Goal: Book appointment/travel/reservation

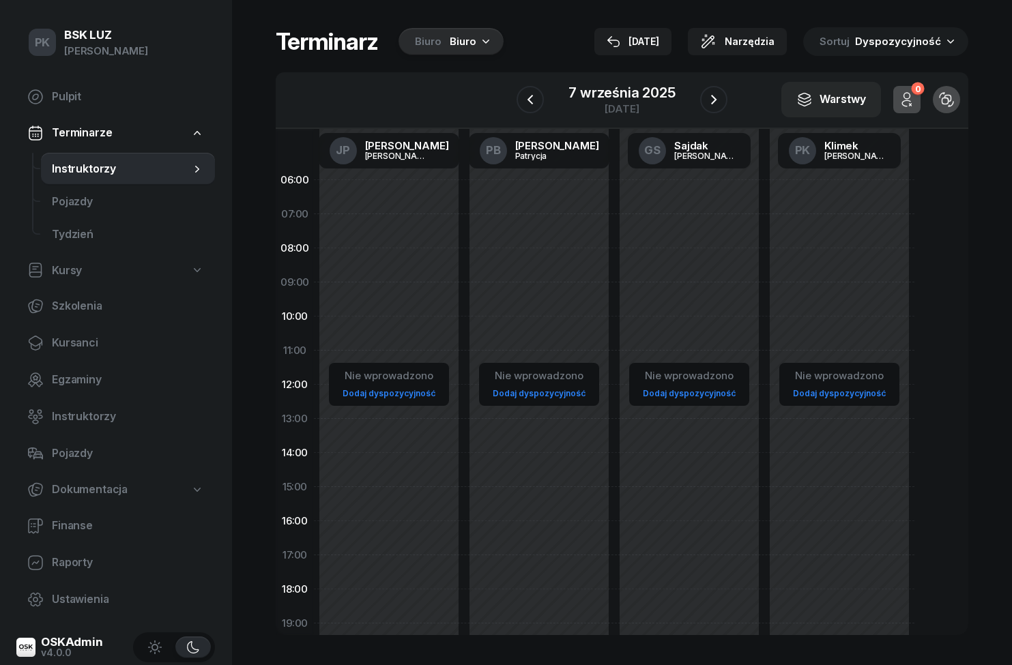
click at [78, 272] on span "Kursy" at bounding box center [67, 271] width 30 height 18
select select
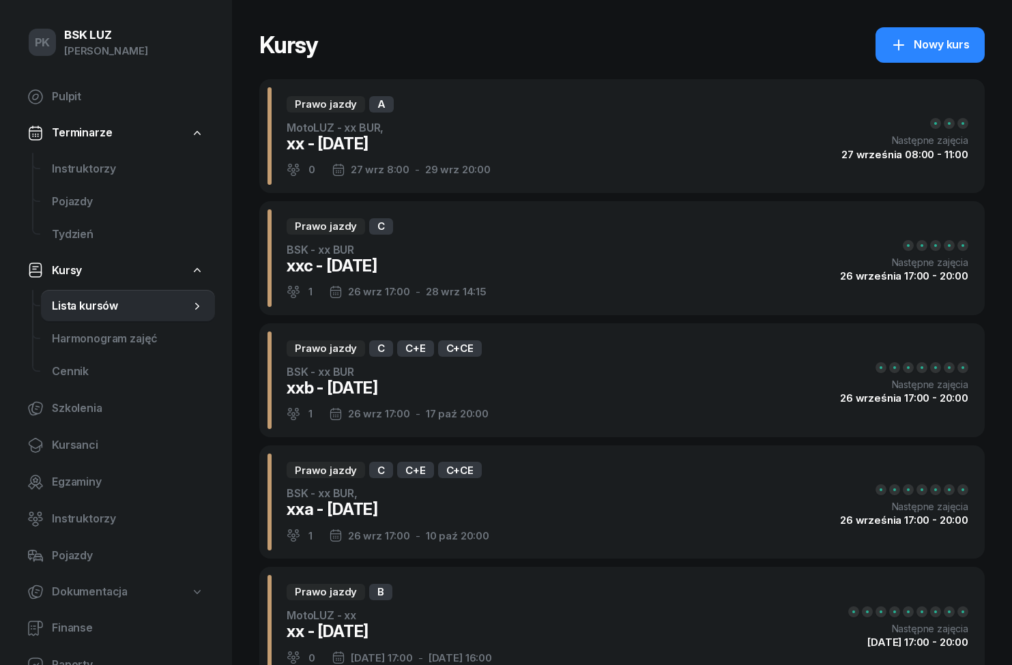
click at [74, 274] on span "Kursy" at bounding box center [67, 271] width 30 height 18
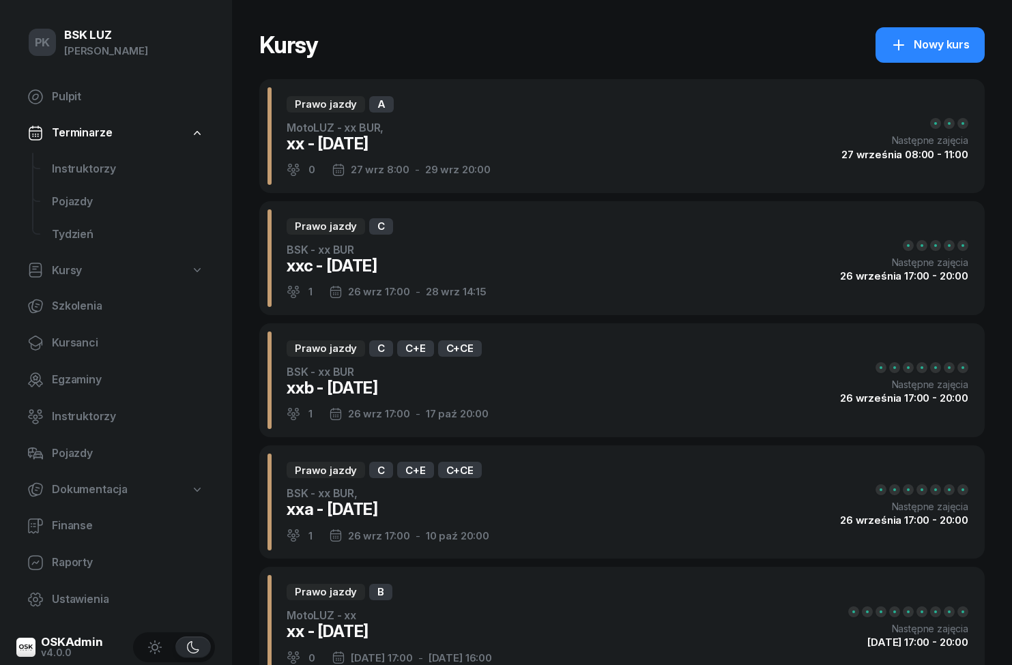
click at [100, 172] on span "Instruktorzy" at bounding box center [128, 169] width 152 height 18
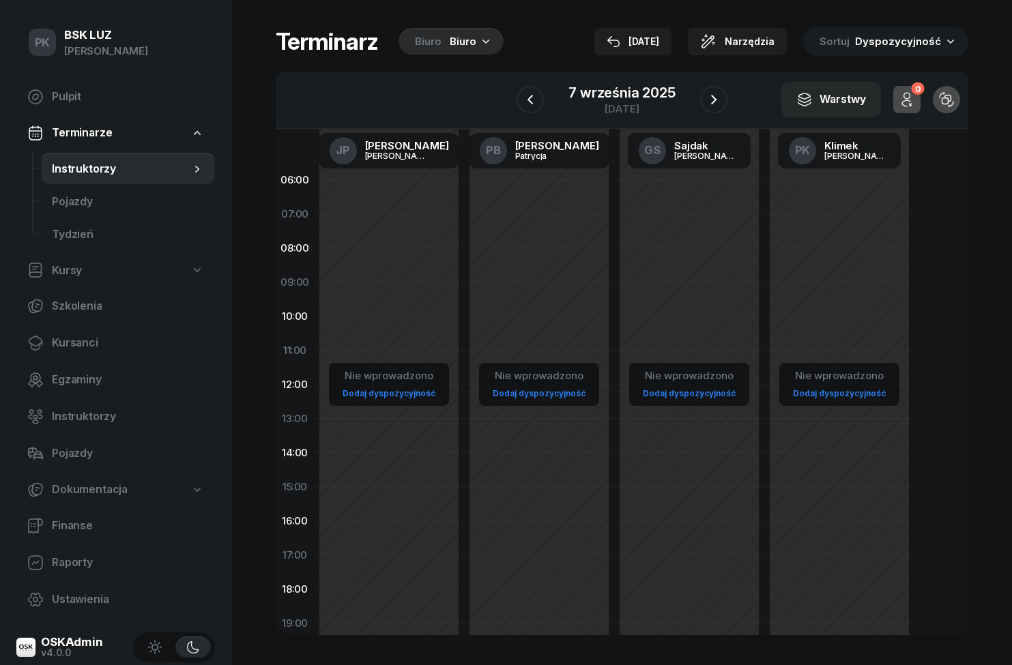
click at [482, 47] on icon "button" at bounding box center [486, 41] width 14 height 14
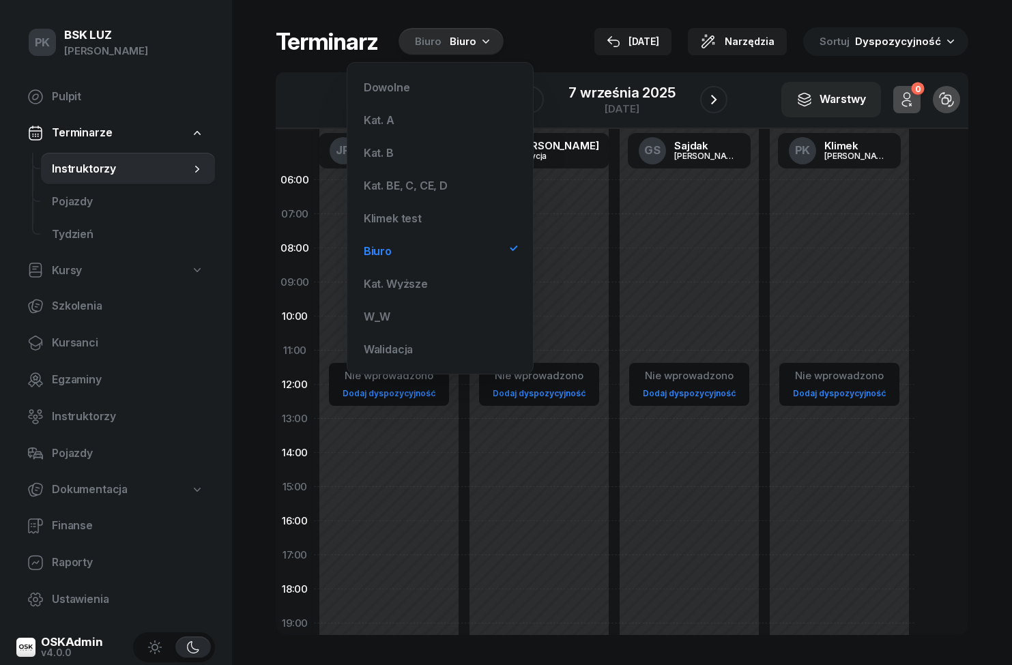
click at [428, 128] on div "Kat. A" at bounding box center [440, 119] width 164 height 27
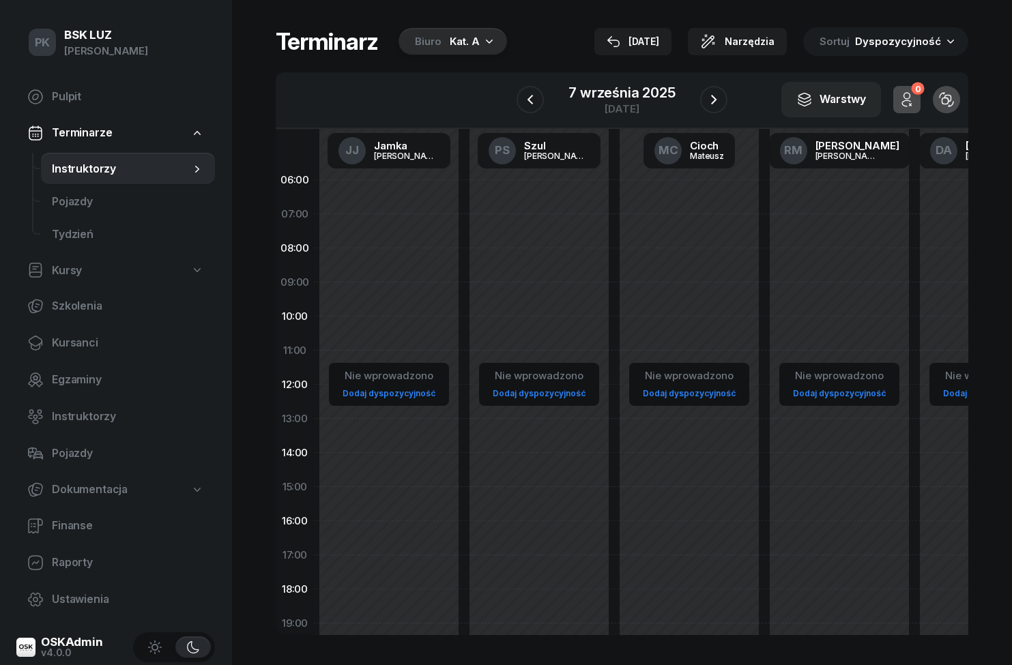
click at [650, 40] on div "[DATE]" at bounding box center [633, 41] width 53 height 16
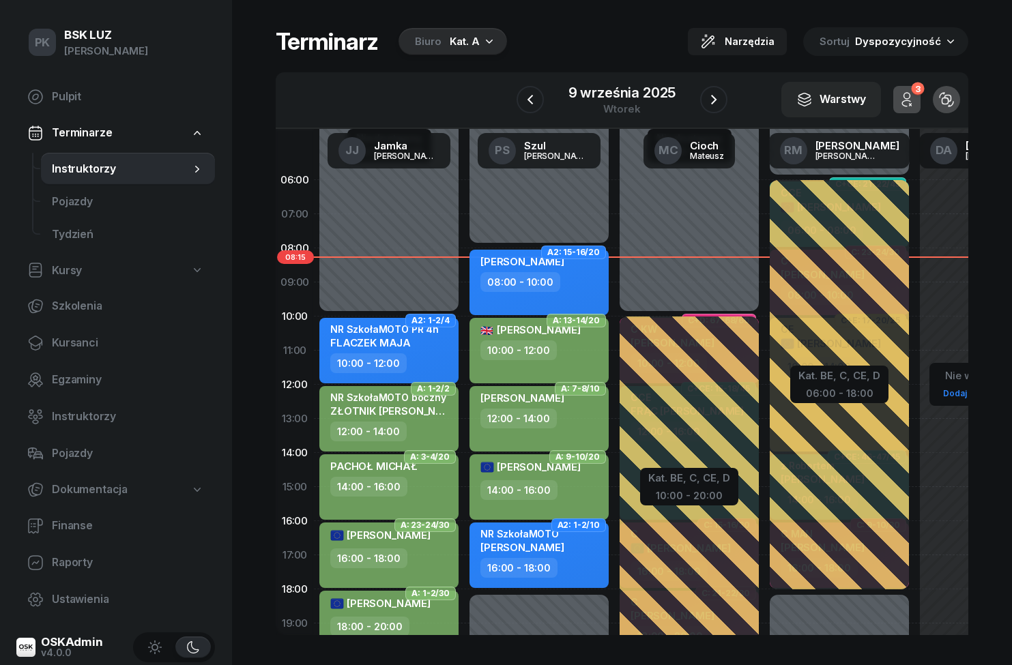
click at [446, 31] on div "Biuro Kat. A" at bounding box center [453, 41] width 109 height 27
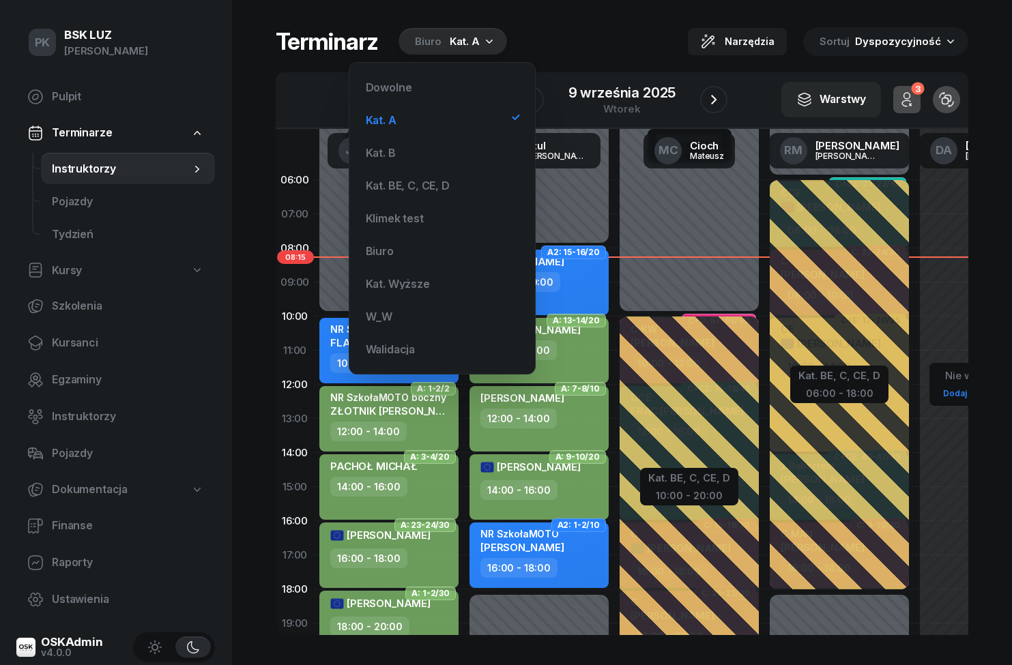
click at [379, 246] on div "Biuro" at bounding box center [380, 251] width 28 height 11
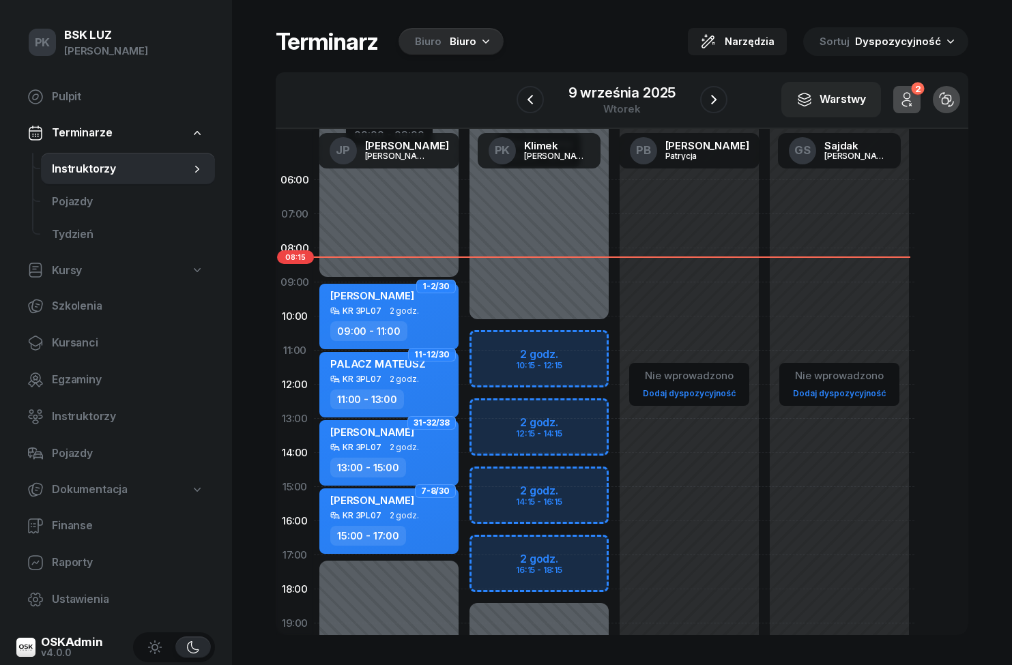
click at [528, 92] on icon "button" at bounding box center [530, 99] width 16 height 16
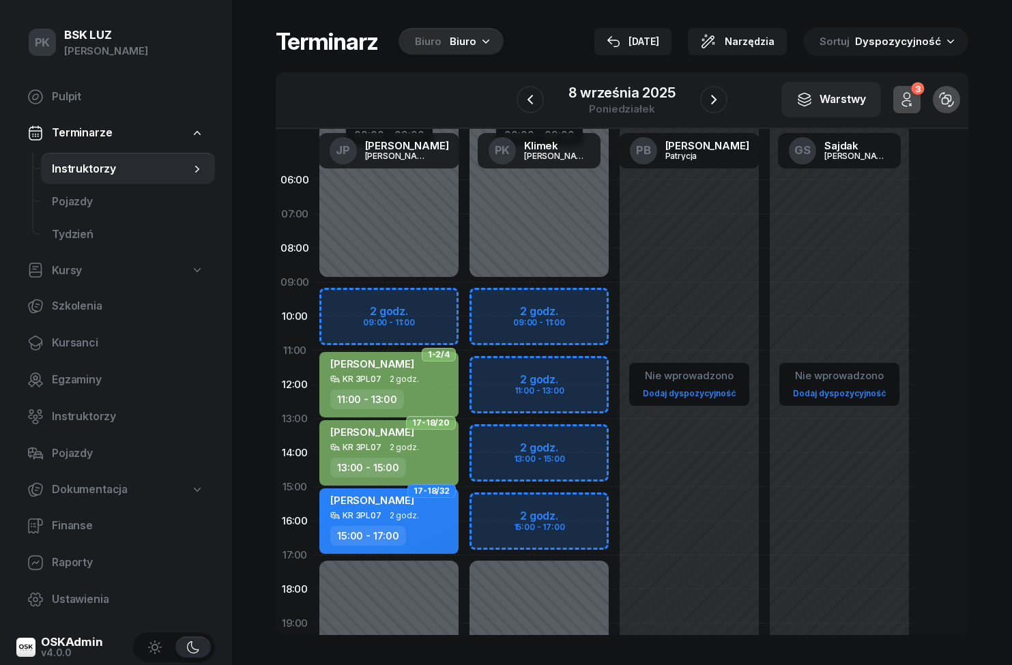
click at [575, 298] on div "Niedostępny 00:00 - 09:00 Niedostępny 17:00 - 23:59 2 godz. 09:00 - 11:00 2 god…" at bounding box center [539, 487] width 150 height 648
select select "09"
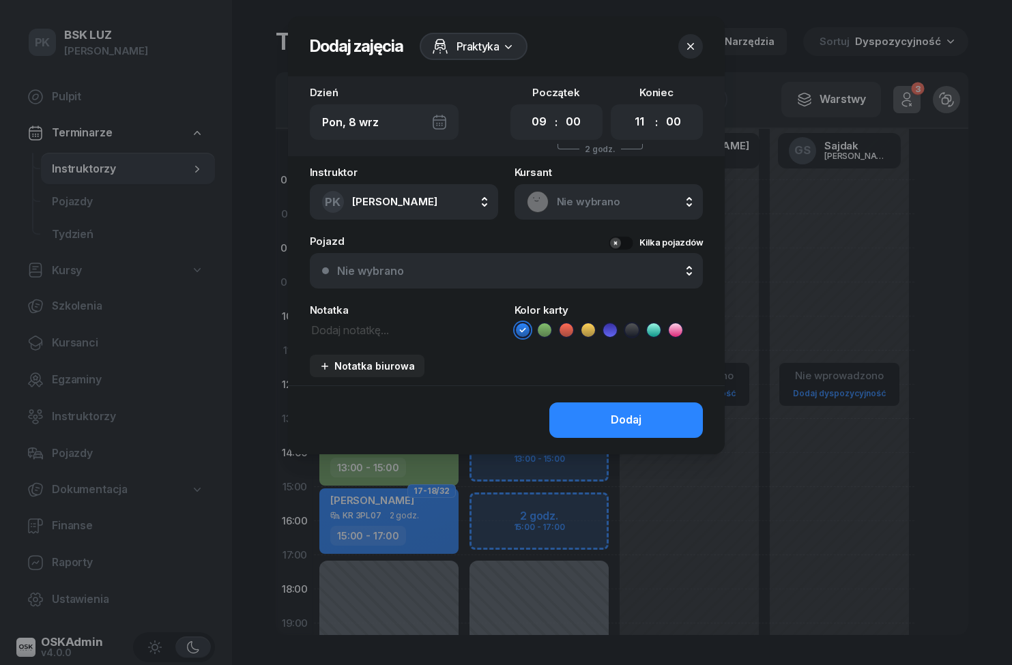
click at [508, 54] on div "Praktyka" at bounding box center [474, 46] width 109 height 27
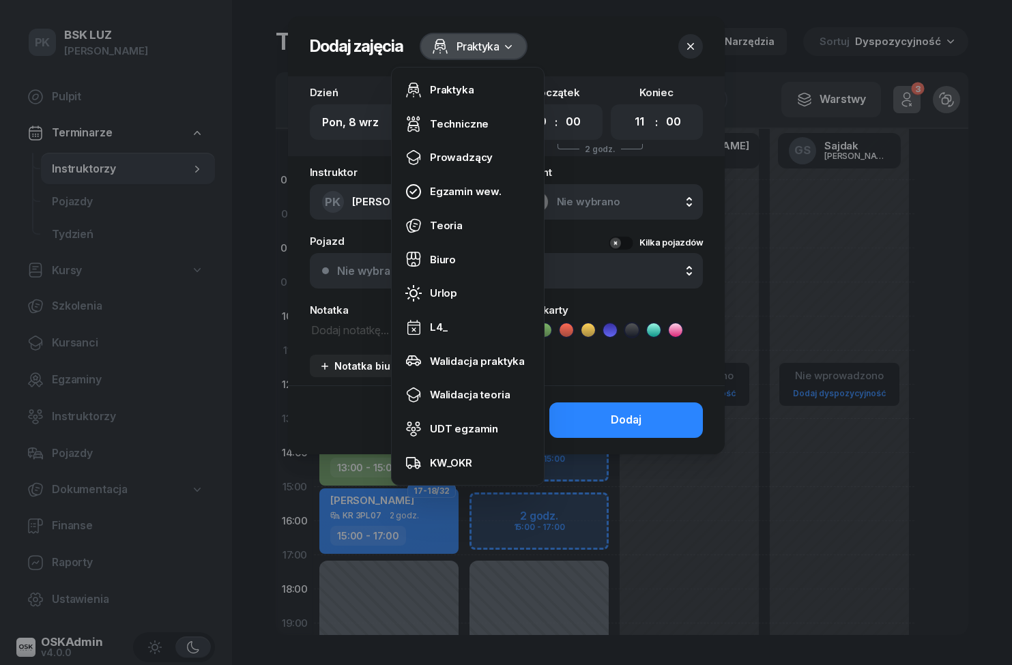
click at [466, 259] on link "Biuro" at bounding box center [467, 260] width 141 height 34
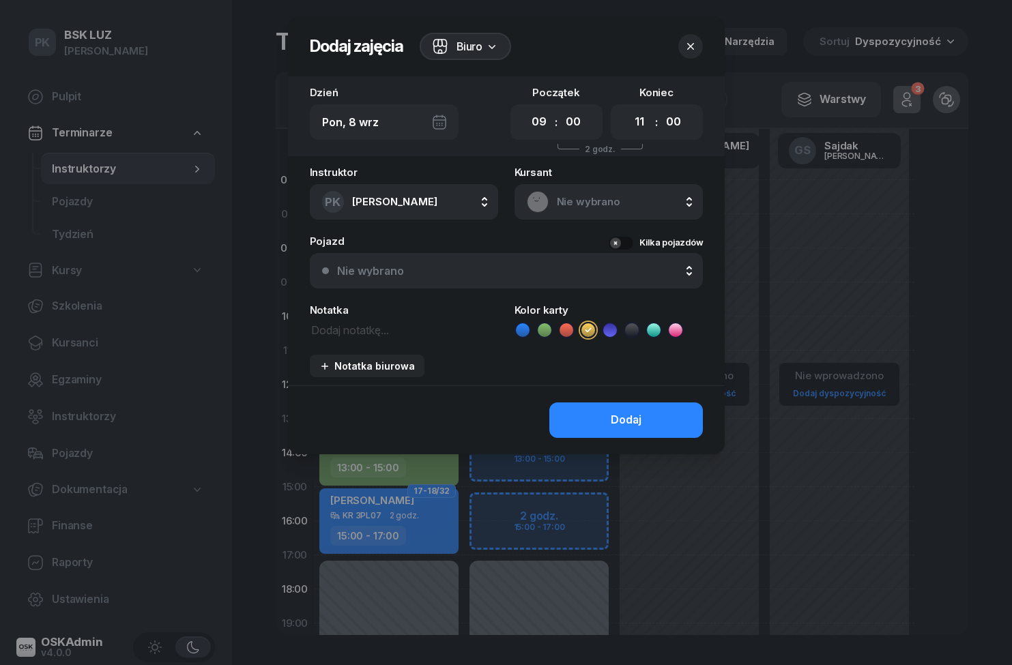
click at [646, 124] on select "00 01 02 03 04 05 06 07 08 09 10 11 12 13 14 15 16 17 18 19 20 21 22 23" at bounding box center [640, 122] width 26 height 29
select select "18"
click at [642, 428] on button "Dodaj" at bounding box center [626, 420] width 154 height 35
